Goal: Task Accomplishment & Management: Manage account settings

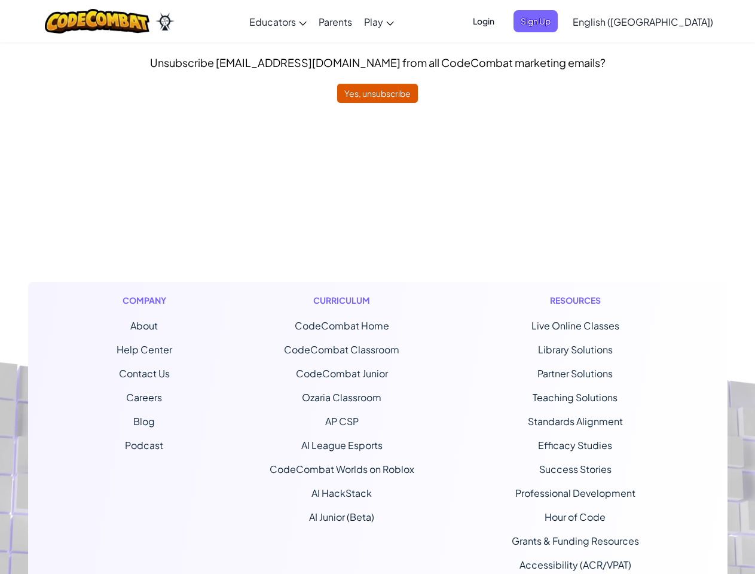
click at [377, 287] on div "Curriculum CodeCombat Home CodeCombat Classroom CodeCombat Junior Ozaria Classr…" at bounding box center [341, 443] width 163 height 323
click at [501, 21] on span "Login" at bounding box center [483, 21] width 36 height 22
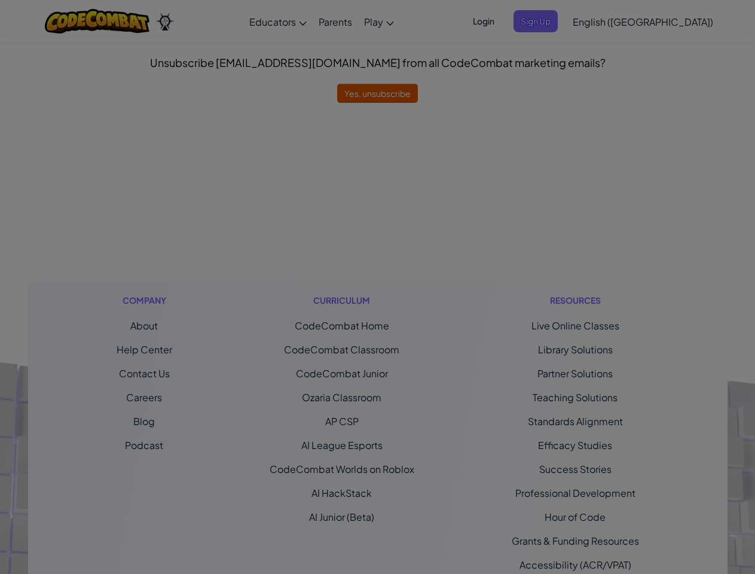
click at [556, 21] on div "Sign Into [DOMAIN_NAME] ClassLink or Unknown Error Email or Username : Password…" at bounding box center [377, 287] width 755 height 574
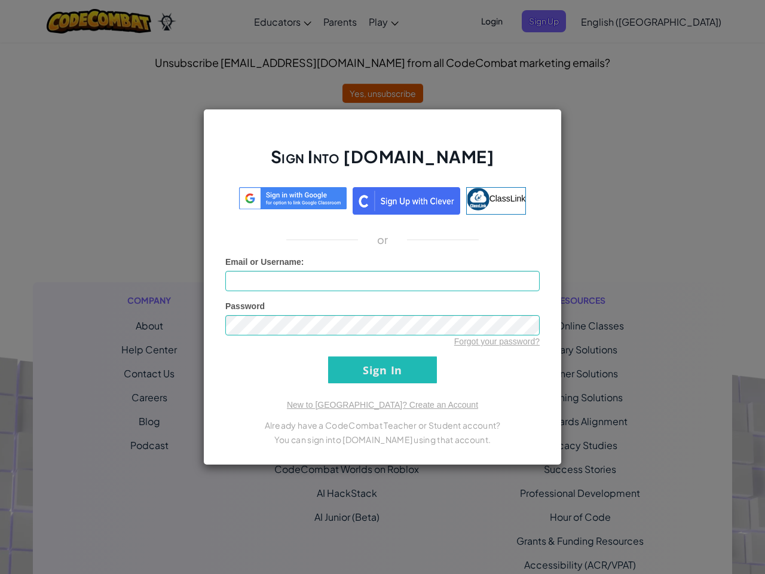
click at [608, 21] on div "Sign Into [DOMAIN_NAME] ClassLink or Unknown Error Email or Username : Password…" at bounding box center [382, 287] width 765 height 574
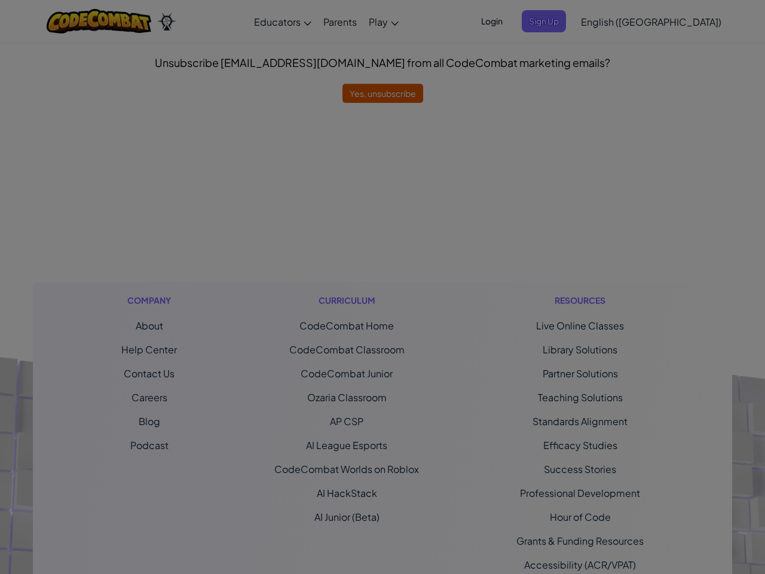
click at [672, 22] on div at bounding box center [382, 287] width 765 height 574
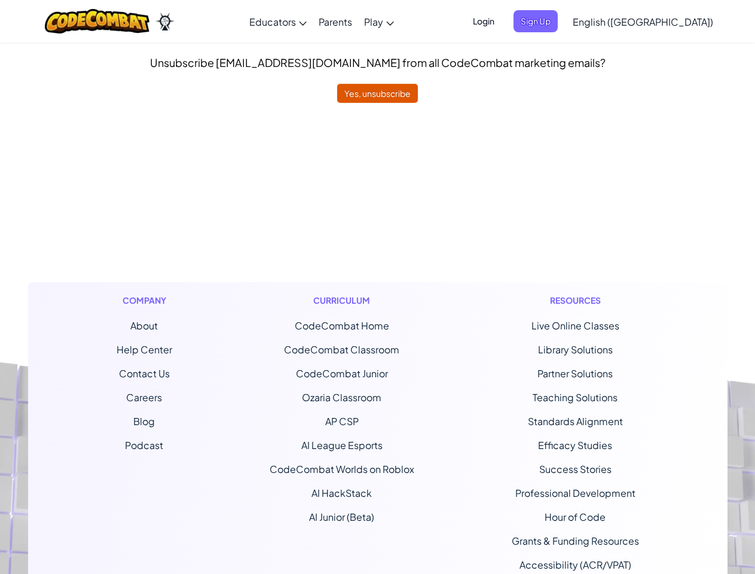
click at [377, 338] on ul "CodeCombat Home CodeCombat Classroom CodeCombat Junior Ozaria Classroom AP CSP …" at bounding box center [341, 421] width 145 height 206
